Goal: Task Accomplishment & Management: Use online tool/utility

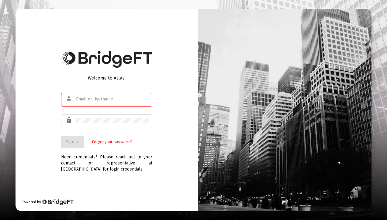
type input "[EMAIL_ADDRESS][DOMAIN_NAME]"
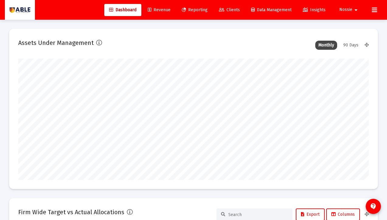
scroll to position [122, 188]
type input "[DATE]"
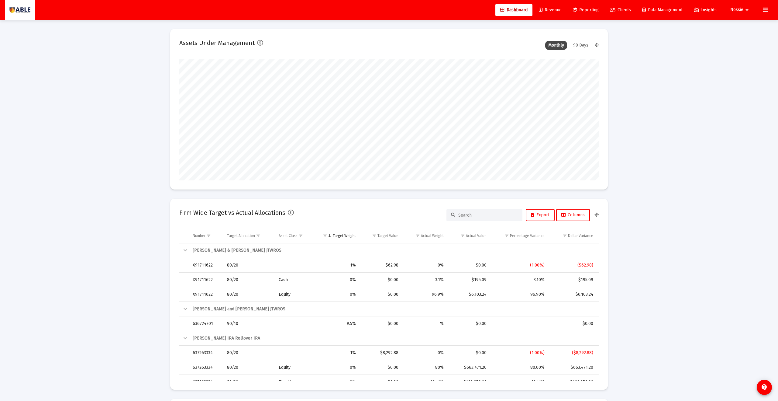
scroll to position [122, 196]
click at [387, 5] on link "Revenue" at bounding box center [550, 10] width 33 height 12
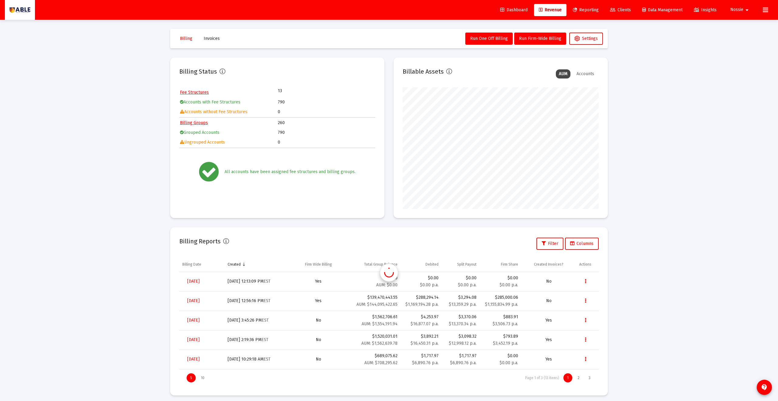
scroll to position [122, 196]
drag, startPoint x: 608, startPoint y: 9, endPoint x: 611, endPoint y: 11, distance: 4.0
click at [387, 9] on icon at bounding box center [612, 10] width 5 height 4
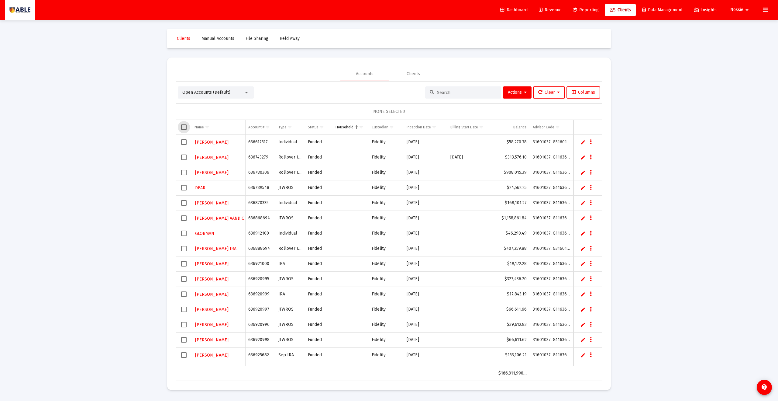
click at [183, 129] on span "Select all" at bounding box center [183, 126] width 5 height 5
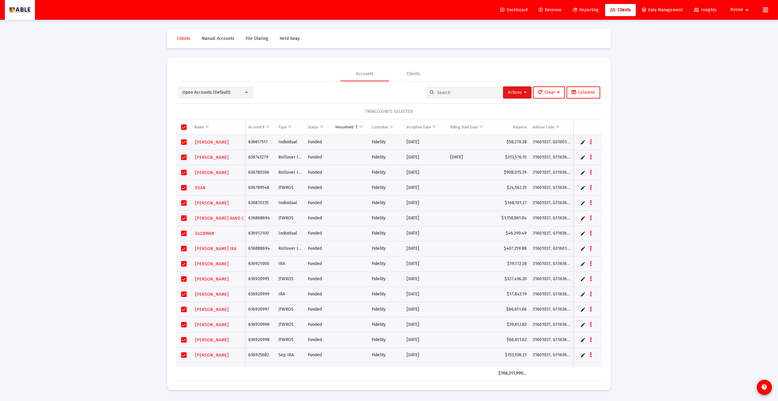
click at [387, 91] on button "Actions" at bounding box center [517, 92] width 29 height 12
click at [387, 137] on button "Export All Rows" at bounding box center [583, 137] width 41 height 15
